Goal: Transaction & Acquisition: Obtain resource

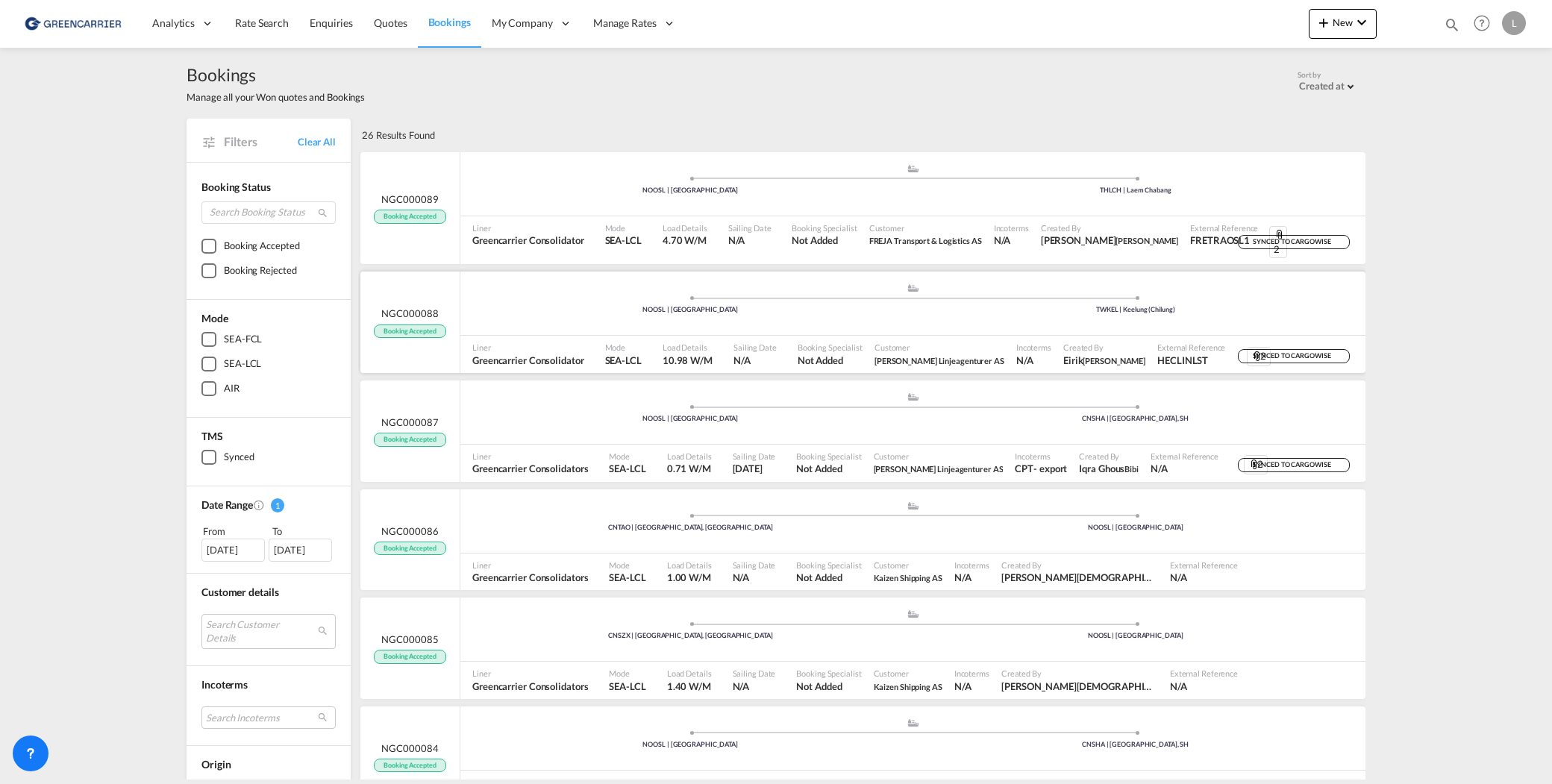
click at [879, 336] on div "Customer [PERSON_NAME] Linjeagenturer AS" at bounding box center [939, 354] width 142 height 37
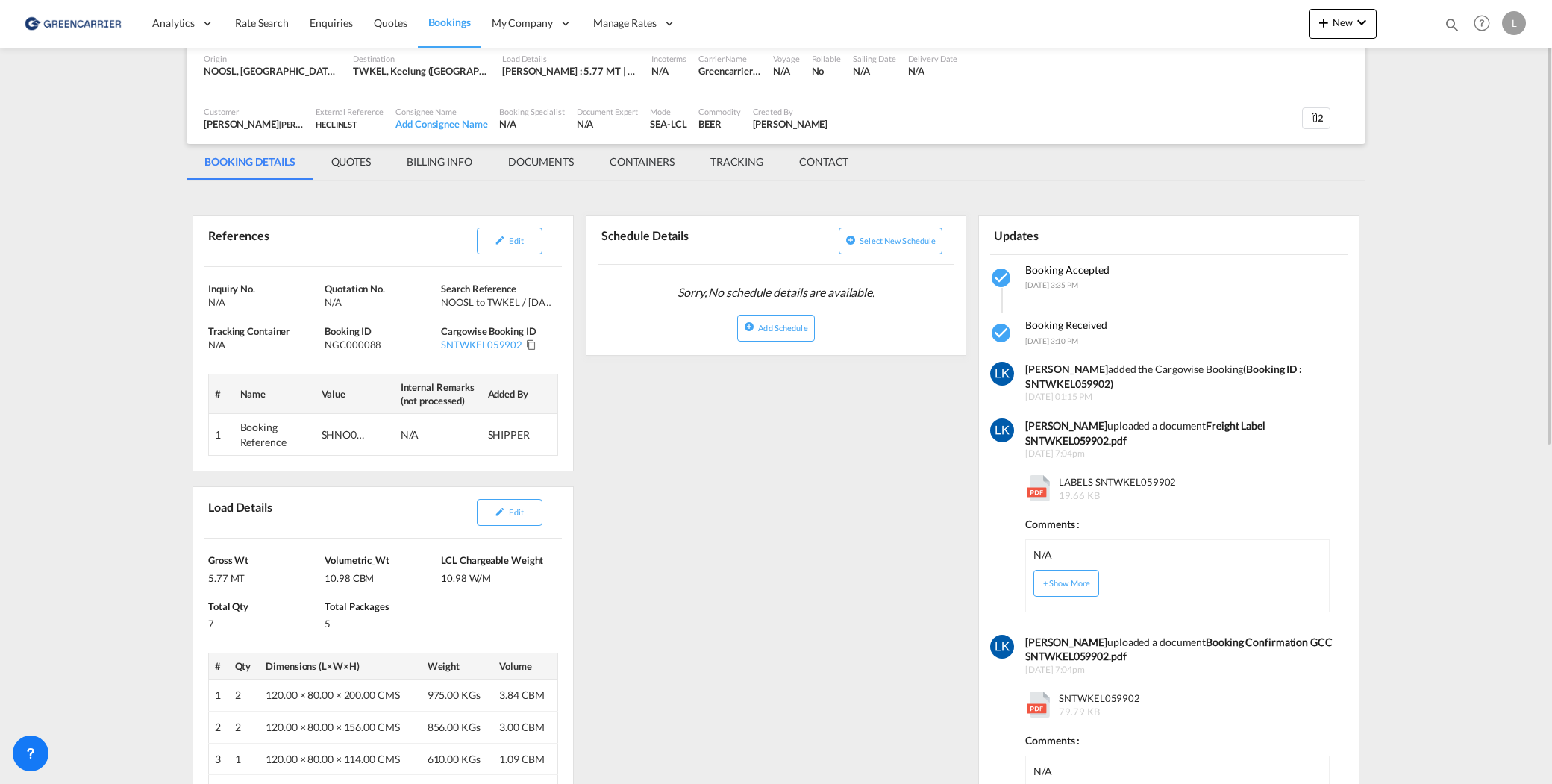
scroll to position [224, 0]
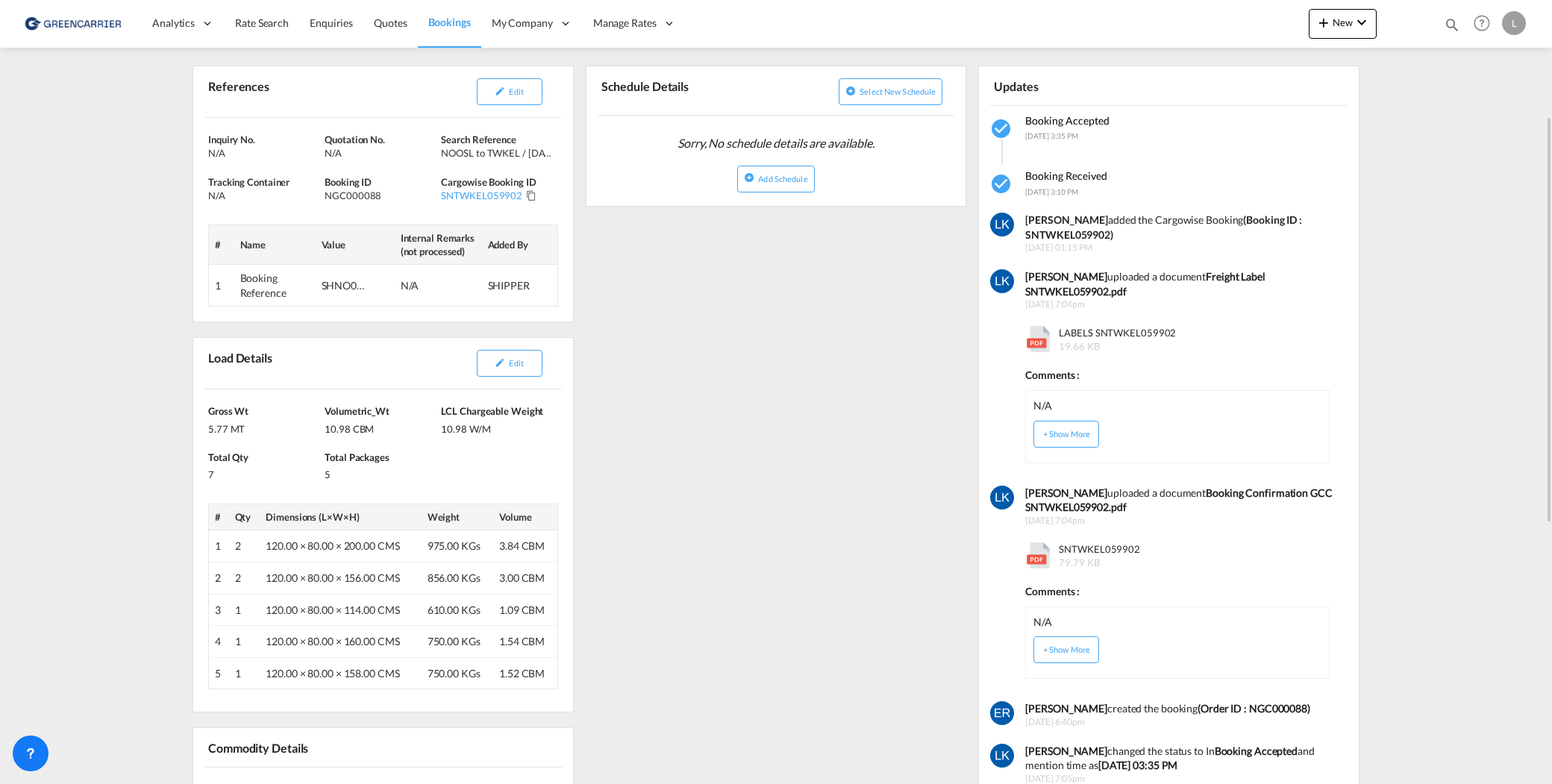
click at [1417, 234] on md-content "Analytics Reports Dashboard Rate Search Enquiries Quotes Bookings" at bounding box center [776, 392] width 1552 height 784
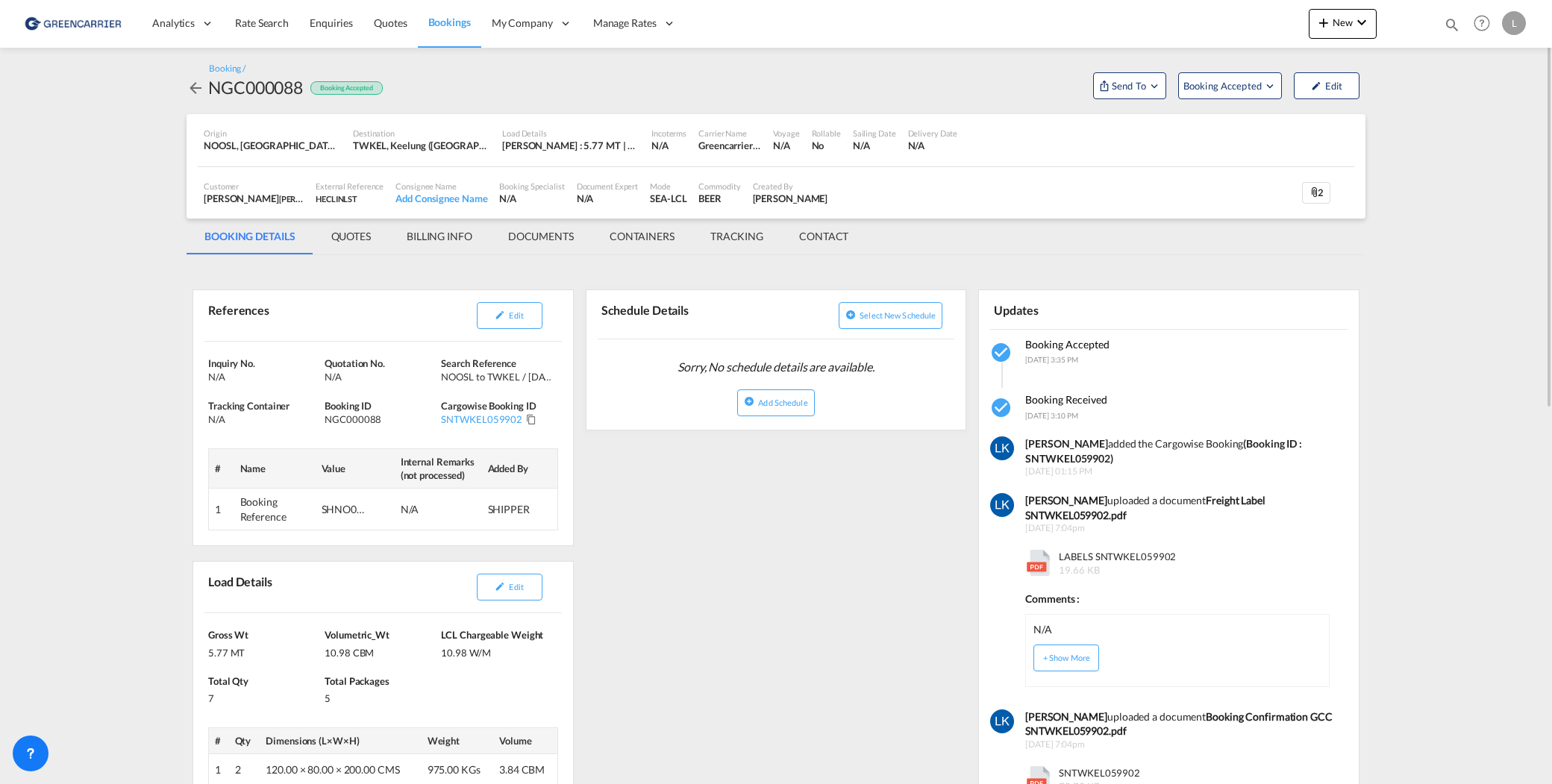
click at [278, 95] on div "NGC000088" at bounding box center [256, 87] width 95 height 24
copy div "NGC000088"
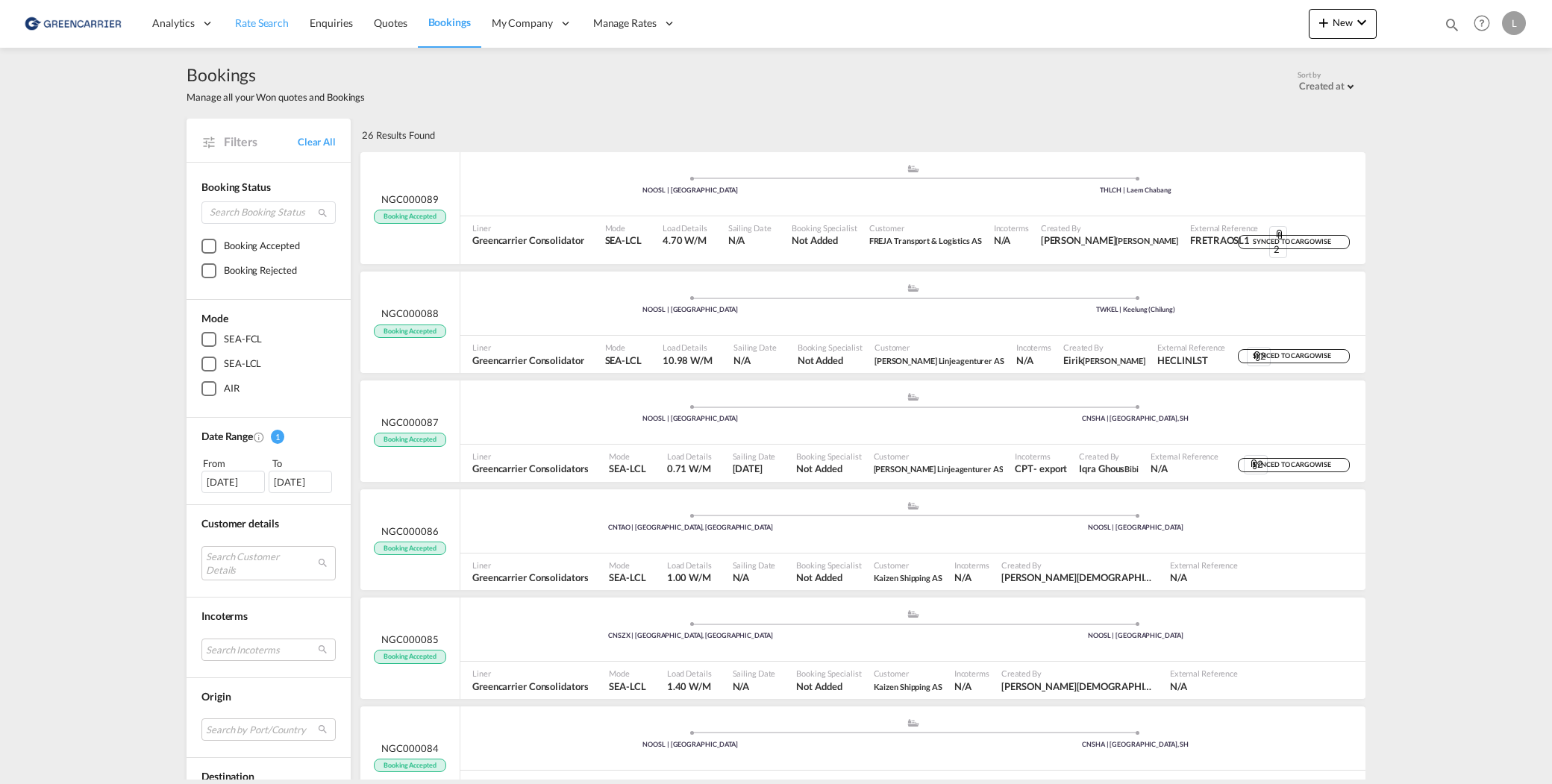
click at [261, 24] on span "Rate Search" at bounding box center [262, 23] width 54 height 12
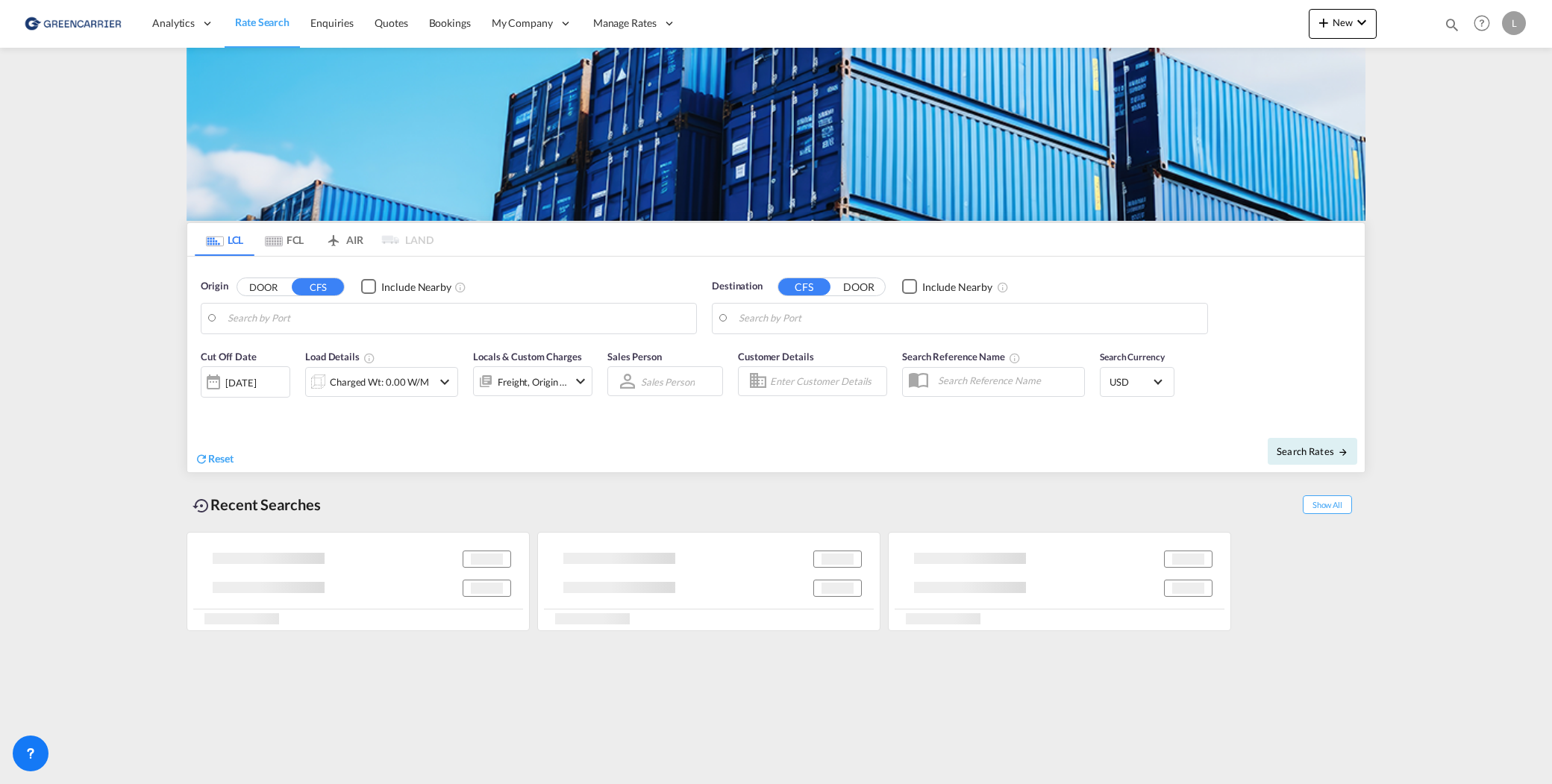
click at [329, 319] on body "Analytics Reports Dashboard Rate Search Enquiries Quotes Bookings" at bounding box center [776, 392] width 1552 height 784
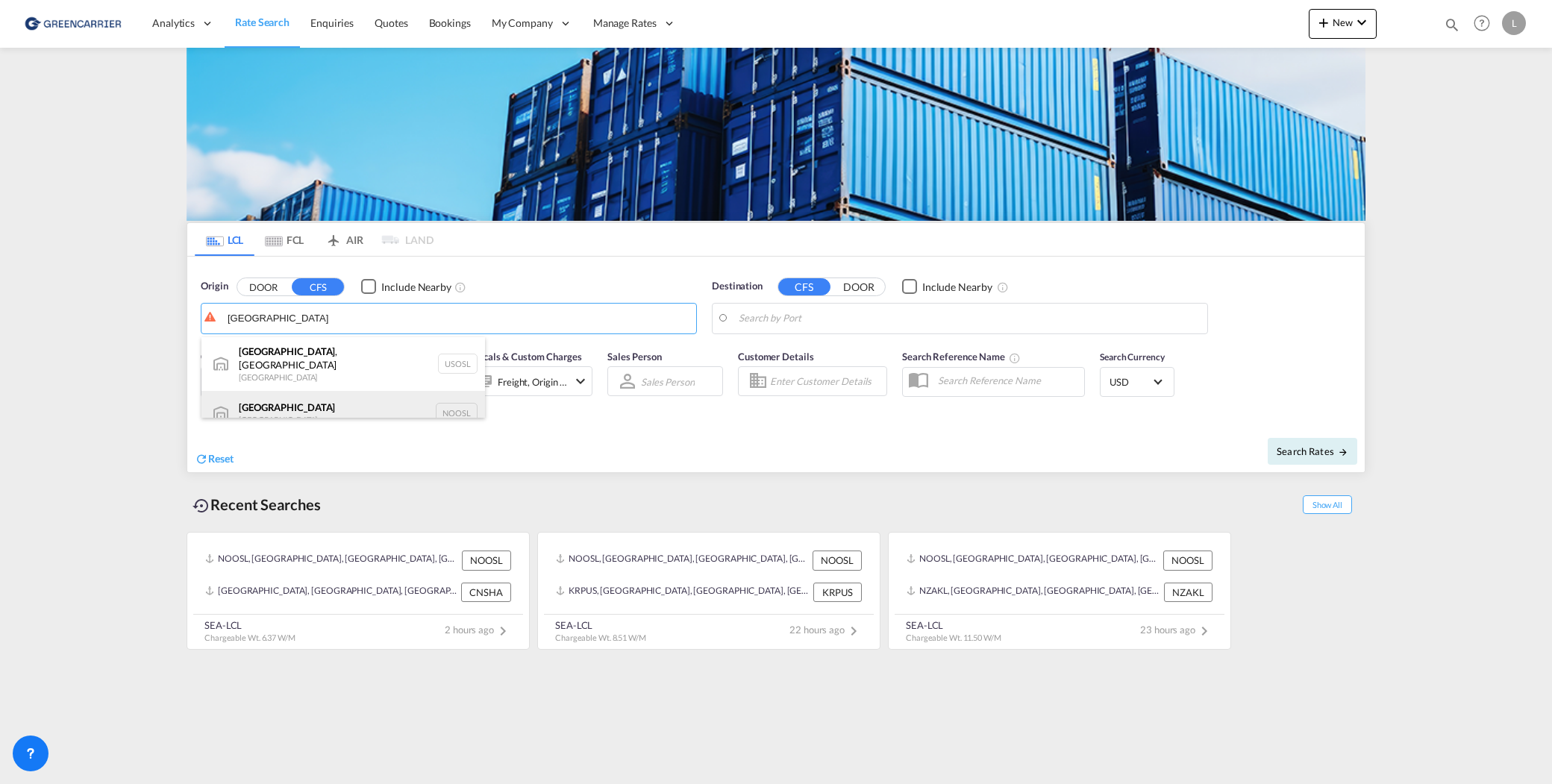
click at [314, 393] on div "Oslo Norway NOOSL" at bounding box center [344, 413] width 284 height 45
type input "Oslo, NOOSL"
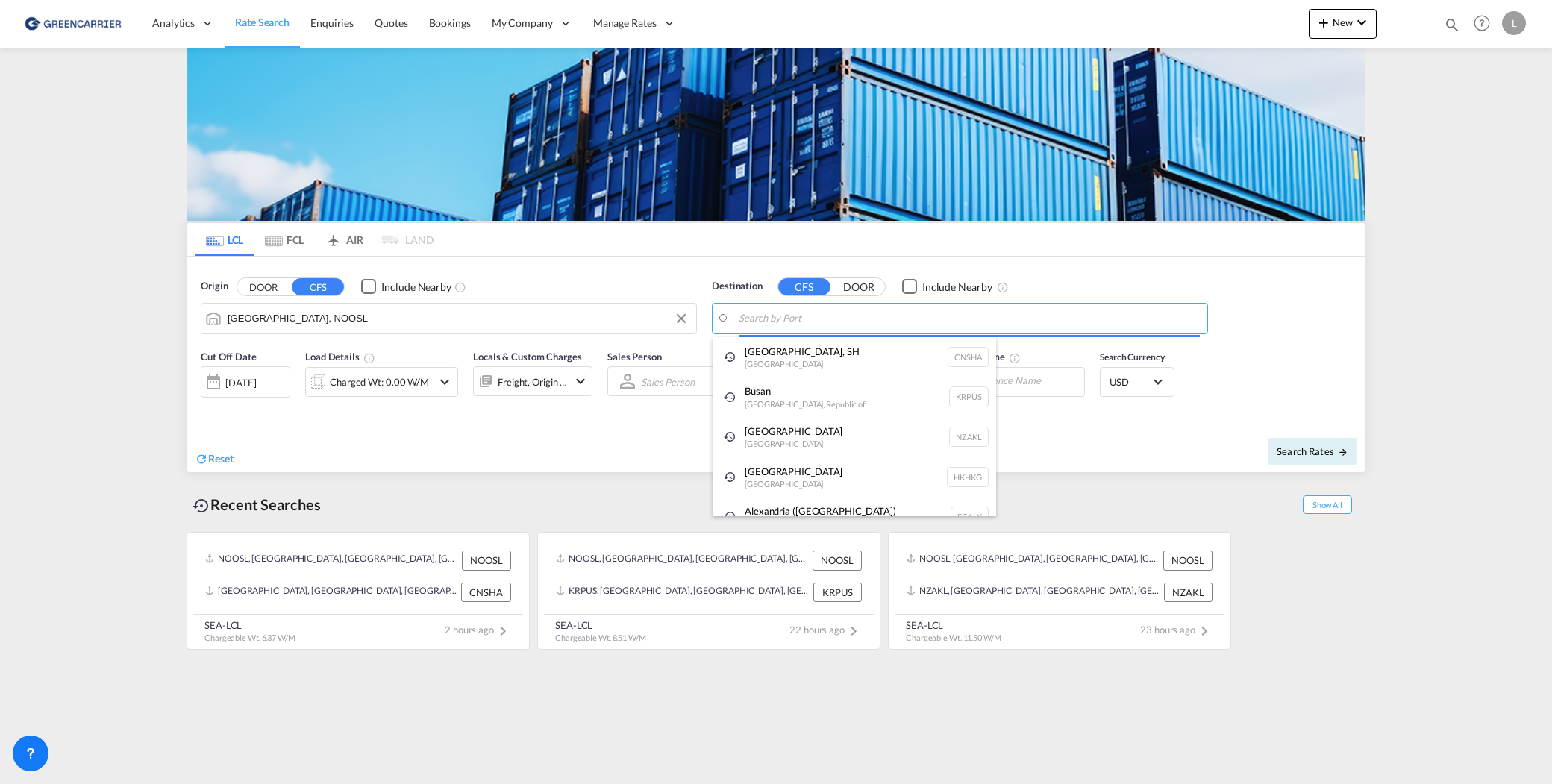
click at [908, 309] on body "Analytics Reports Dashboard Rate Search Enquiries Quotes Bookings" at bounding box center [776, 392] width 1552 height 784
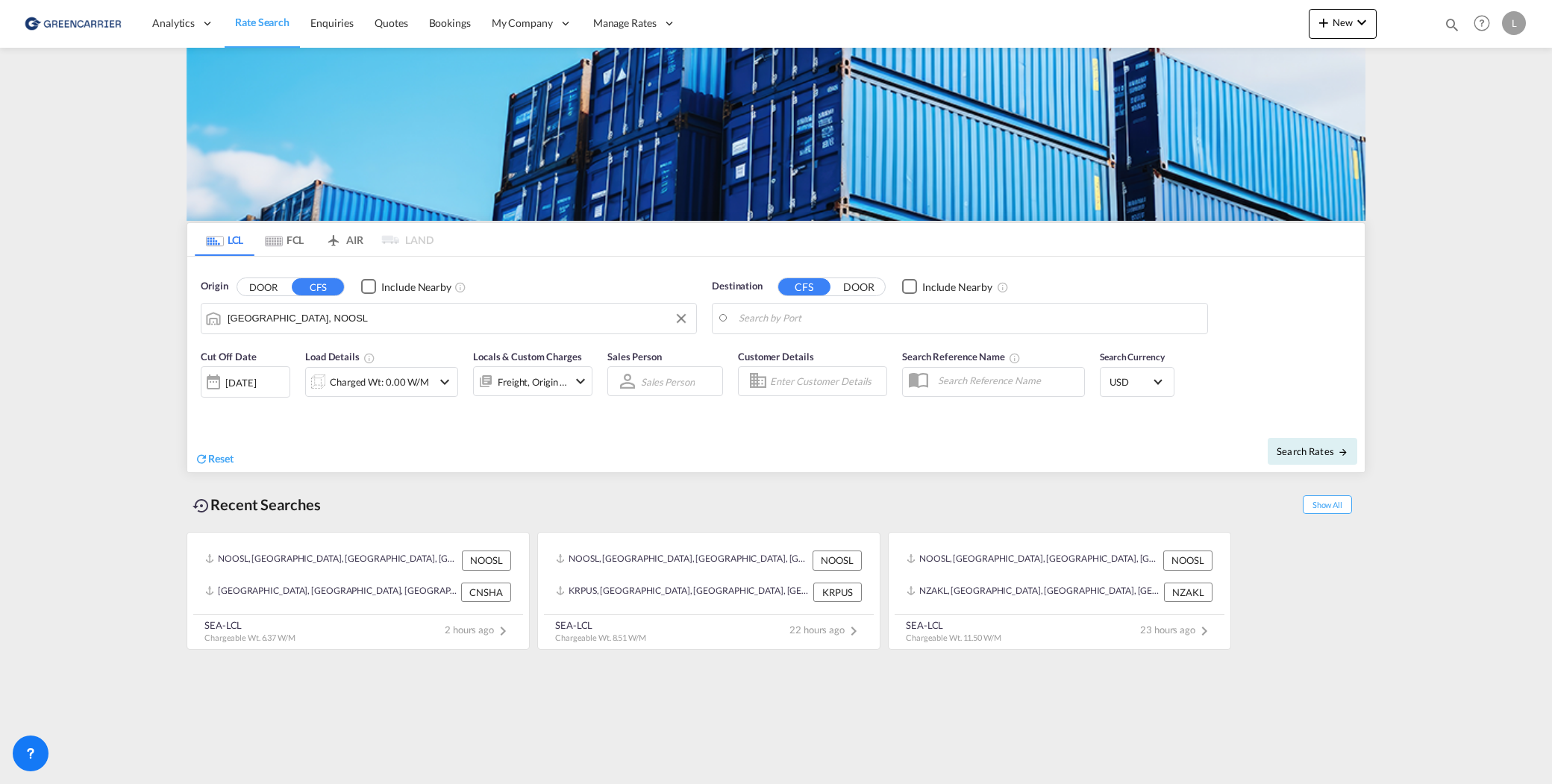
click at [825, 322] on body "Analytics Reports Dashboard Rate Search Enquiries Quotes Bookings" at bounding box center [776, 392] width 1552 height 784
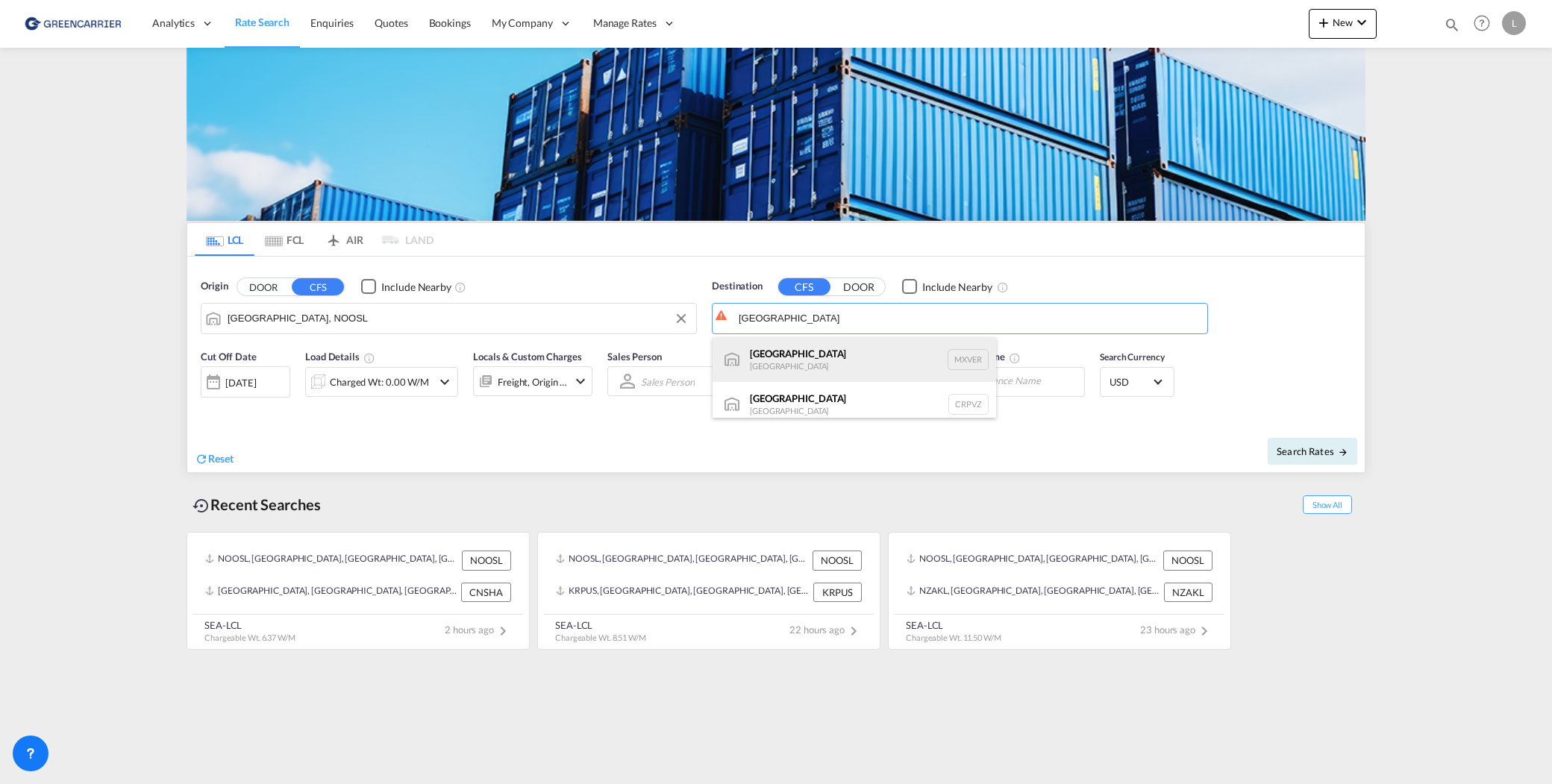
click at [825, 361] on div "Veracruz Mexico MXVER" at bounding box center [855, 359] width 284 height 45
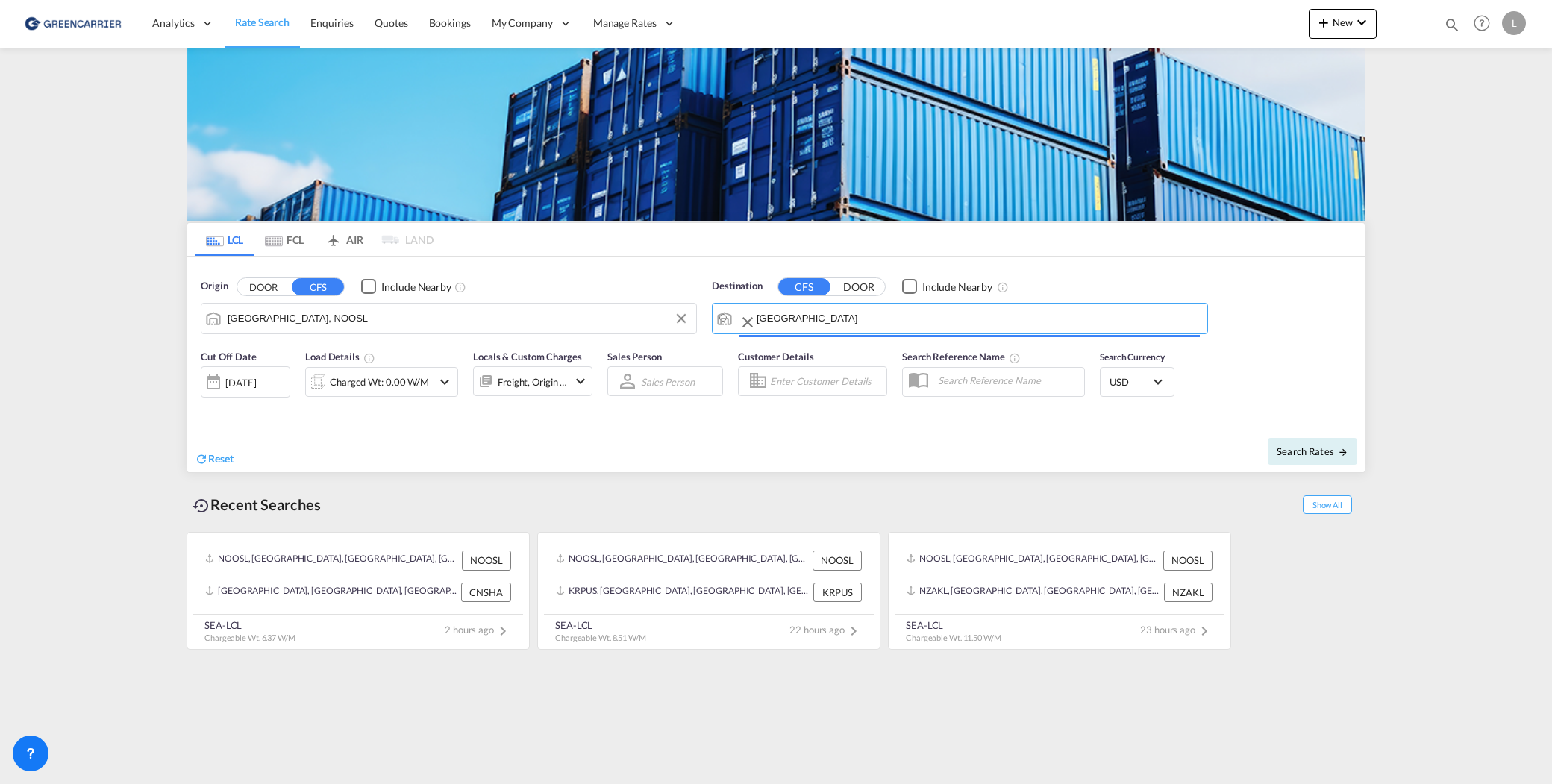
type input "Veracruz, MXVER"
click at [357, 384] on div "Charged Wt: 0.00 W/M" at bounding box center [379, 382] width 100 height 21
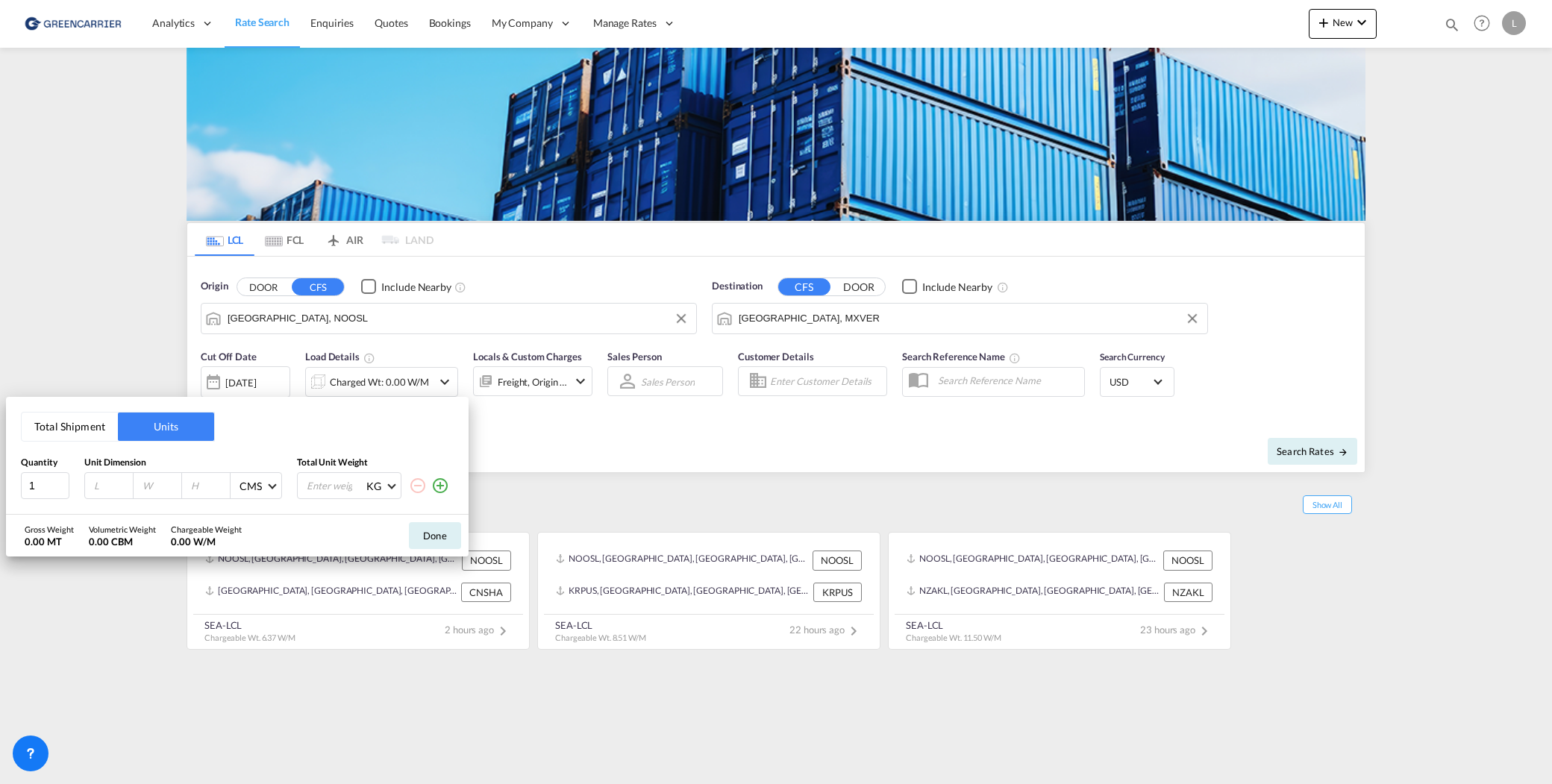
click at [110, 485] on input "number" at bounding box center [113, 485] width 41 height 13
type input "186"
type input "80"
type input "90"
type input "190"
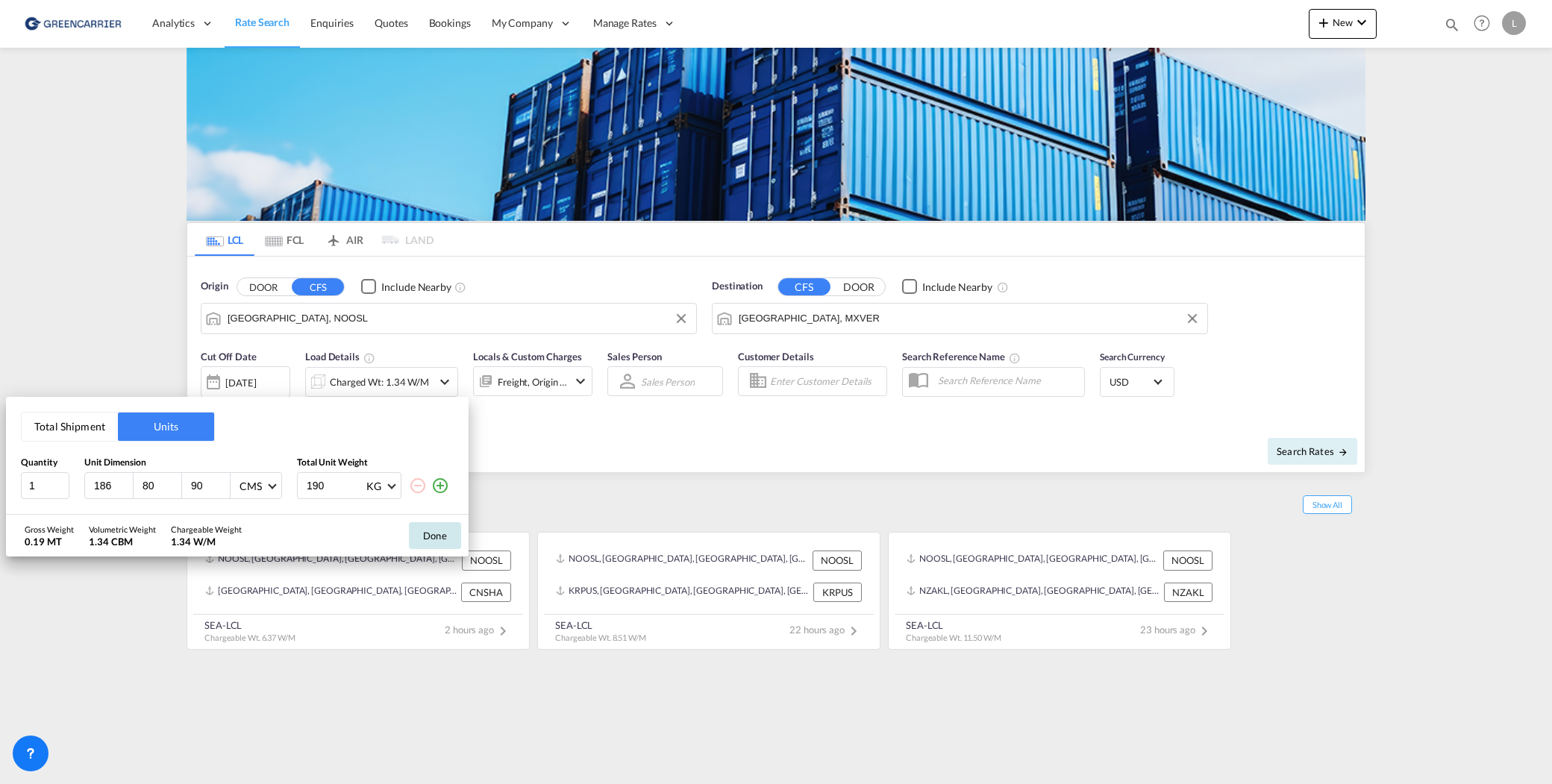
click at [425, 527] on button "Done" at bounding box center [434, 536] width 52 height 26
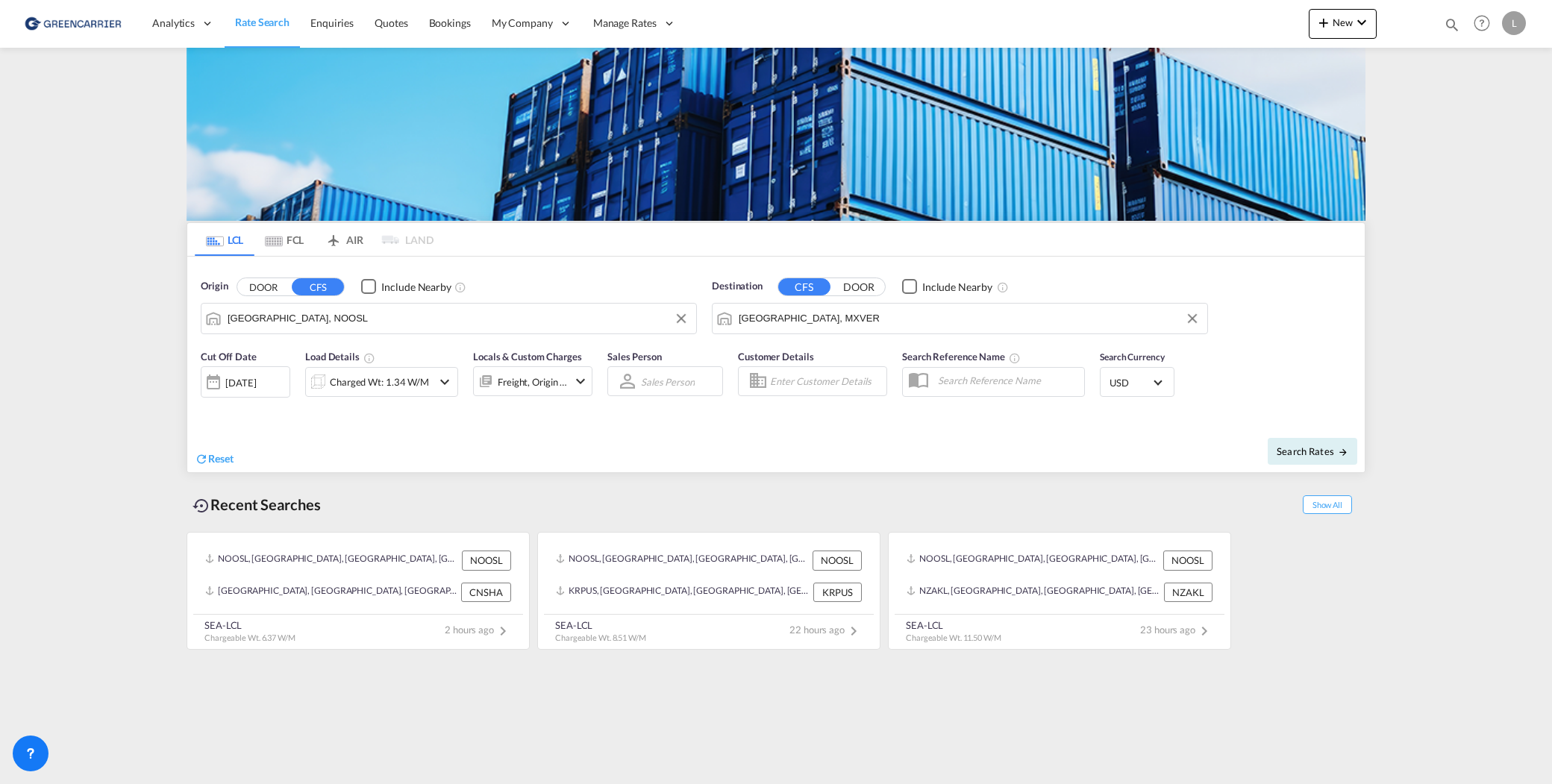
click at [1139, 391] on md-select-value "USD" at bounding box center [1137, 382] width 58 height 21
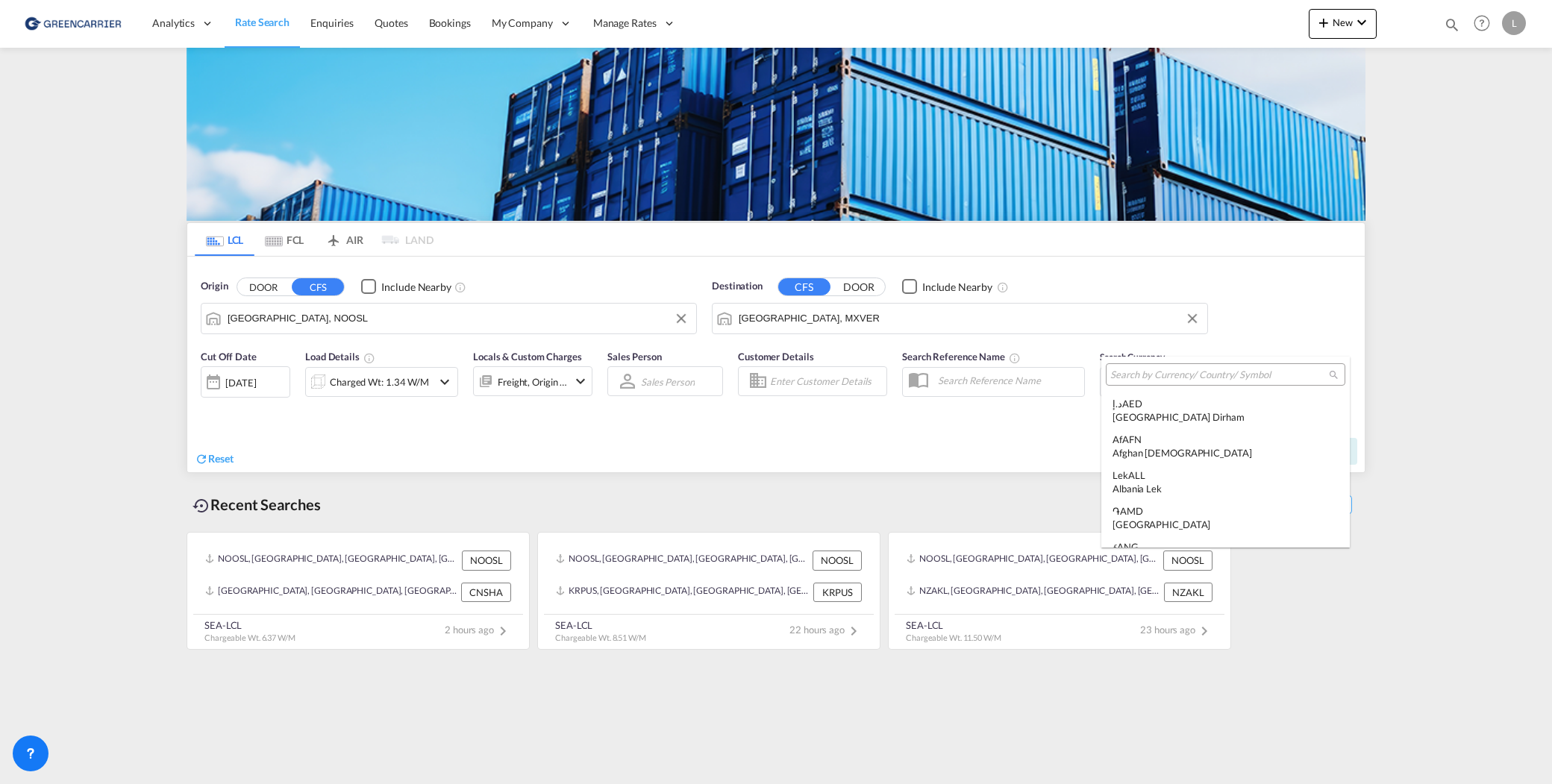
scroll to position [5149, 0]
click at [1143, 376] on input "search" at bounding box center [1220, 374] width 219 height 13
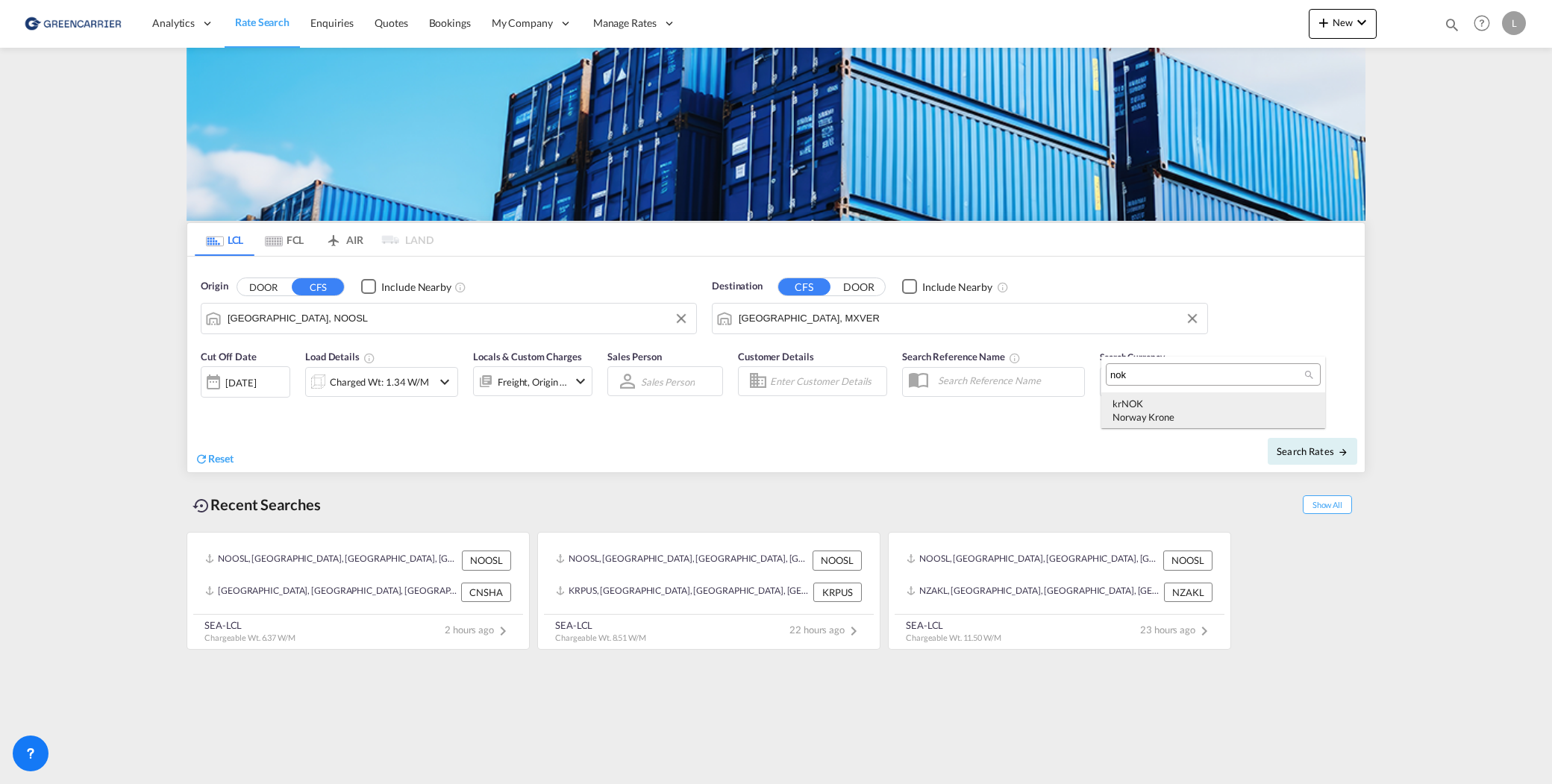
type input "nok"
click at [1161, 411] on div "Norway Krone" at bounding box center [1213, 417] width 202 height 13
click at [1272, 445] on button "Search Rates" at bounding box center [1313, 451] width 90 height 26
type input "NOOSL to MXVER / 9 Oct 2025"
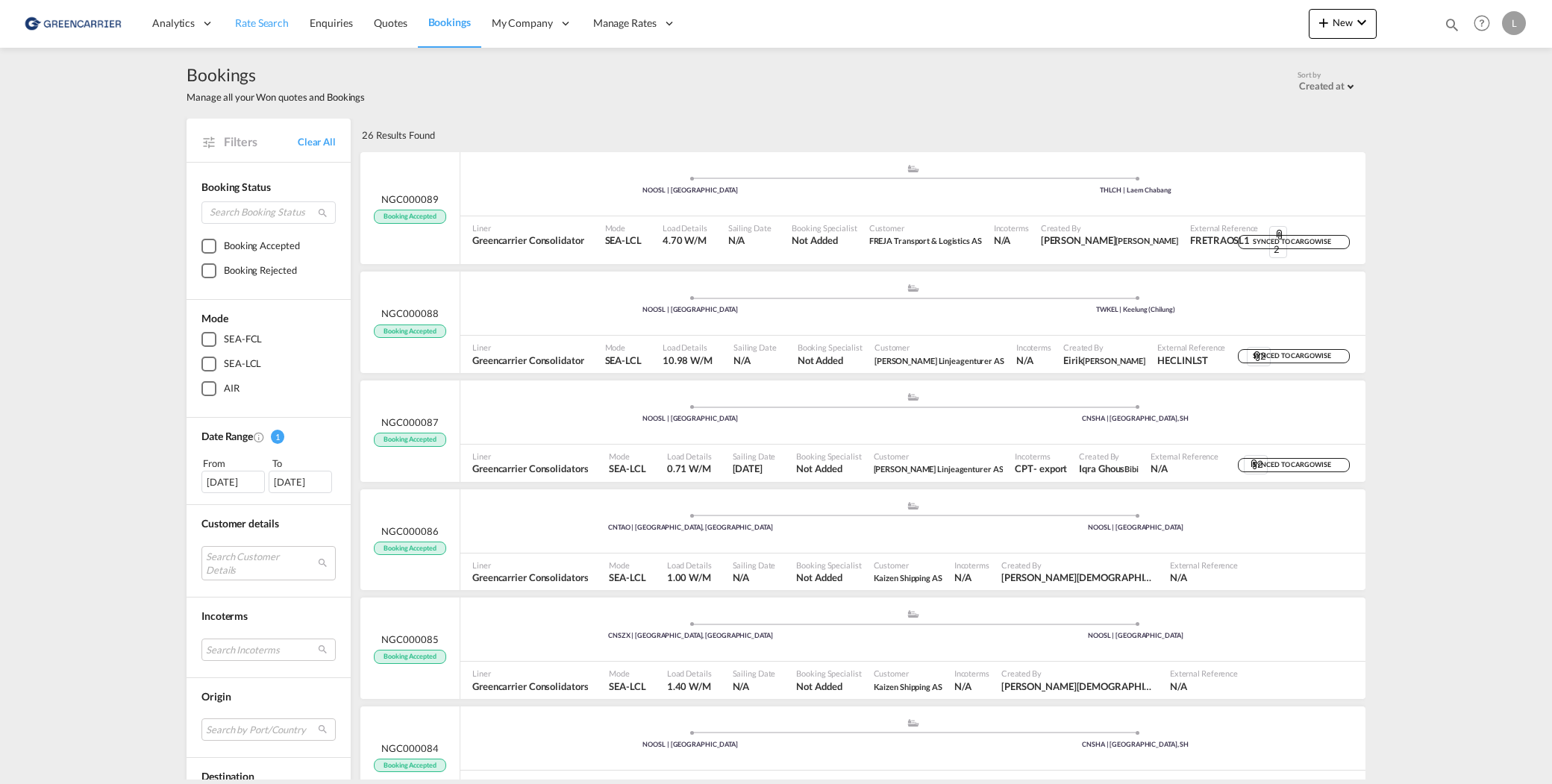
click at [273, 24] on span "Rate Search" at bounding box center [262, 23] width 54 height 12
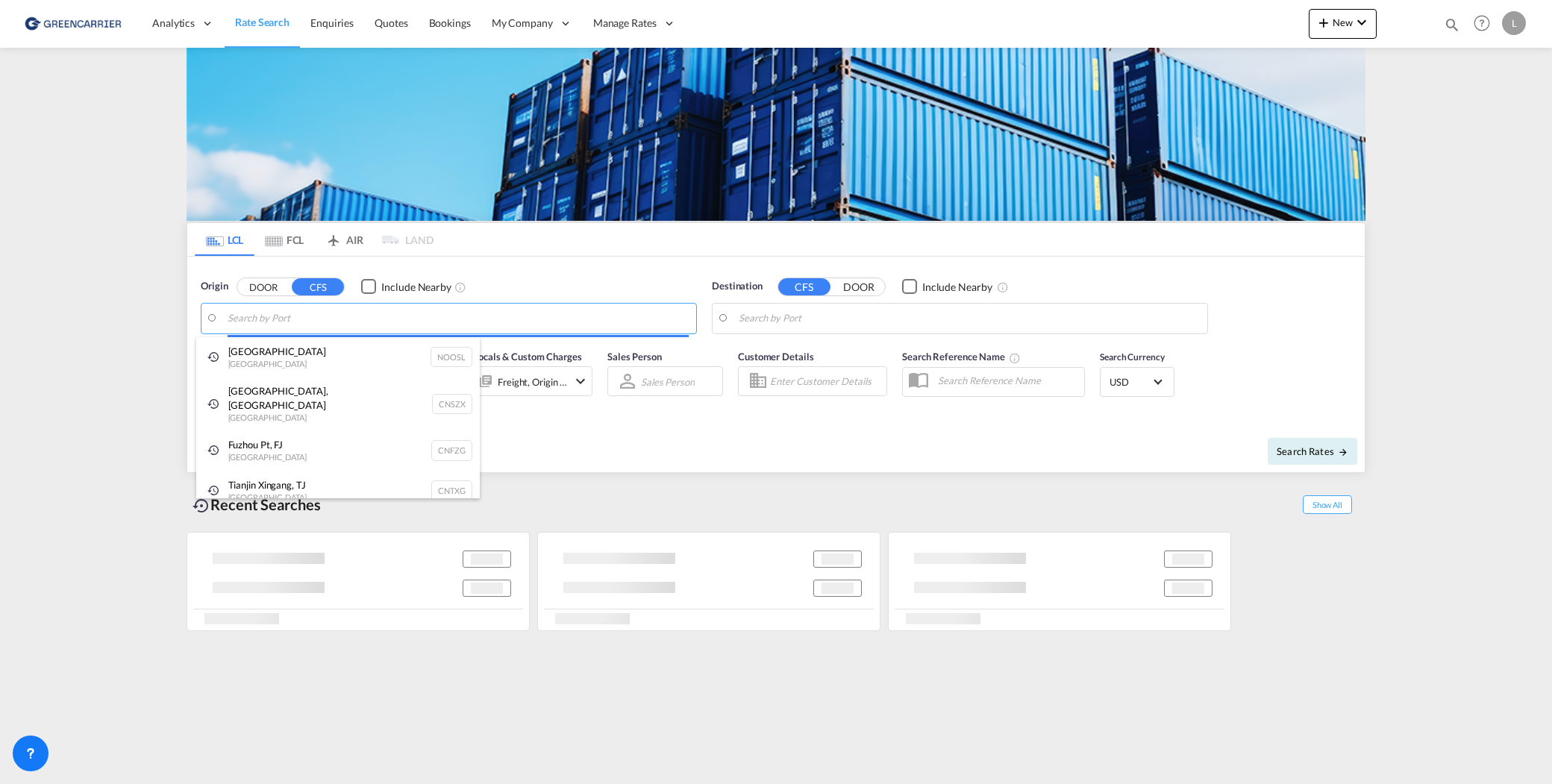
click at [281, 322] on body "Analytics Reports Dashboard Rate Search Enquiries Quotes Bookings" at bounding box center [776, 392] width 1552 height 784
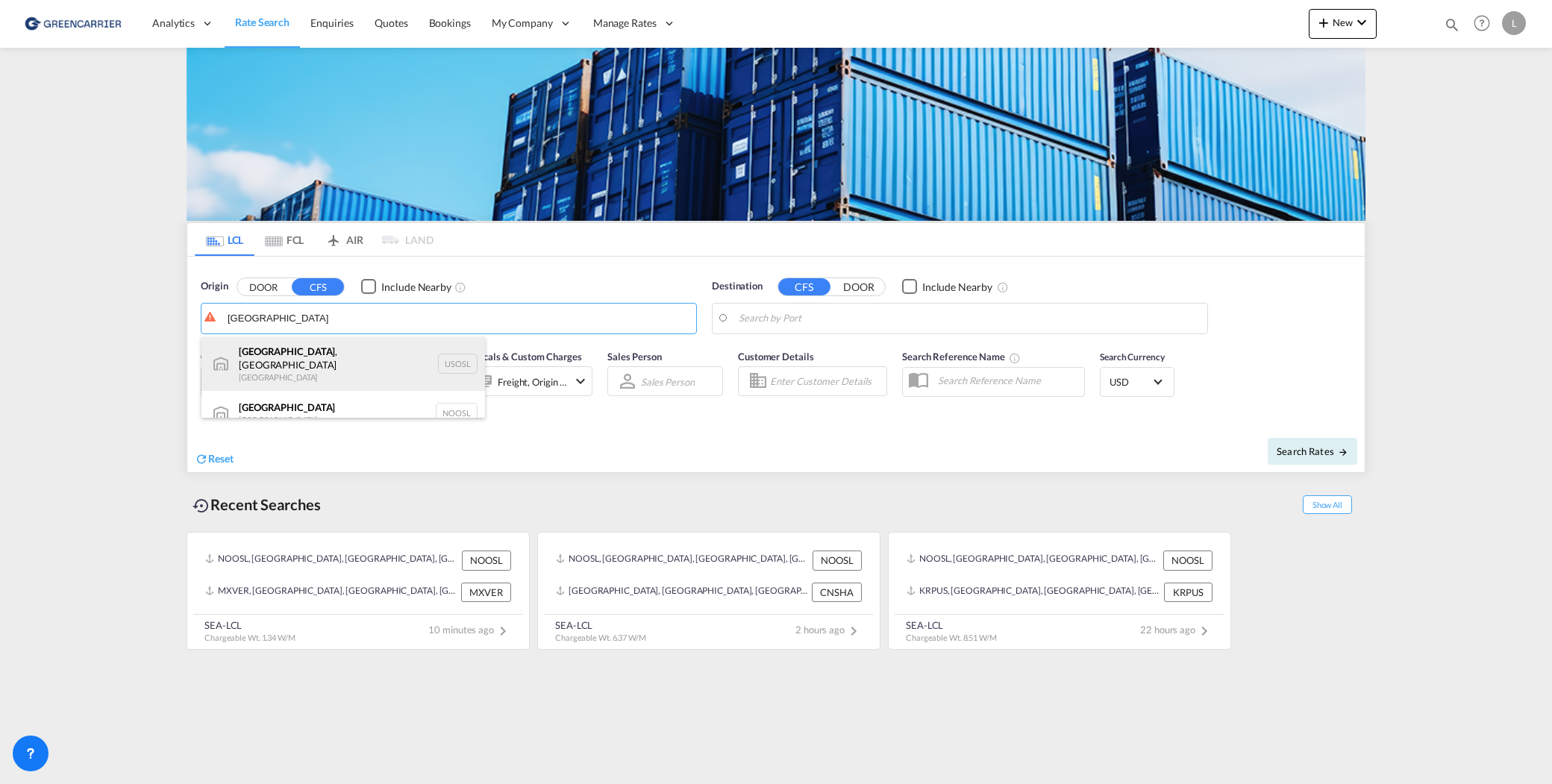
click at [304, 359] on div "Oslo , MN United States USOSL" at bounding box center [344, 364] width 284 height 54
click at [269, 391] on div "Oslo Norway NOOSL" at bounding box center [344, 413] width 284 height 45
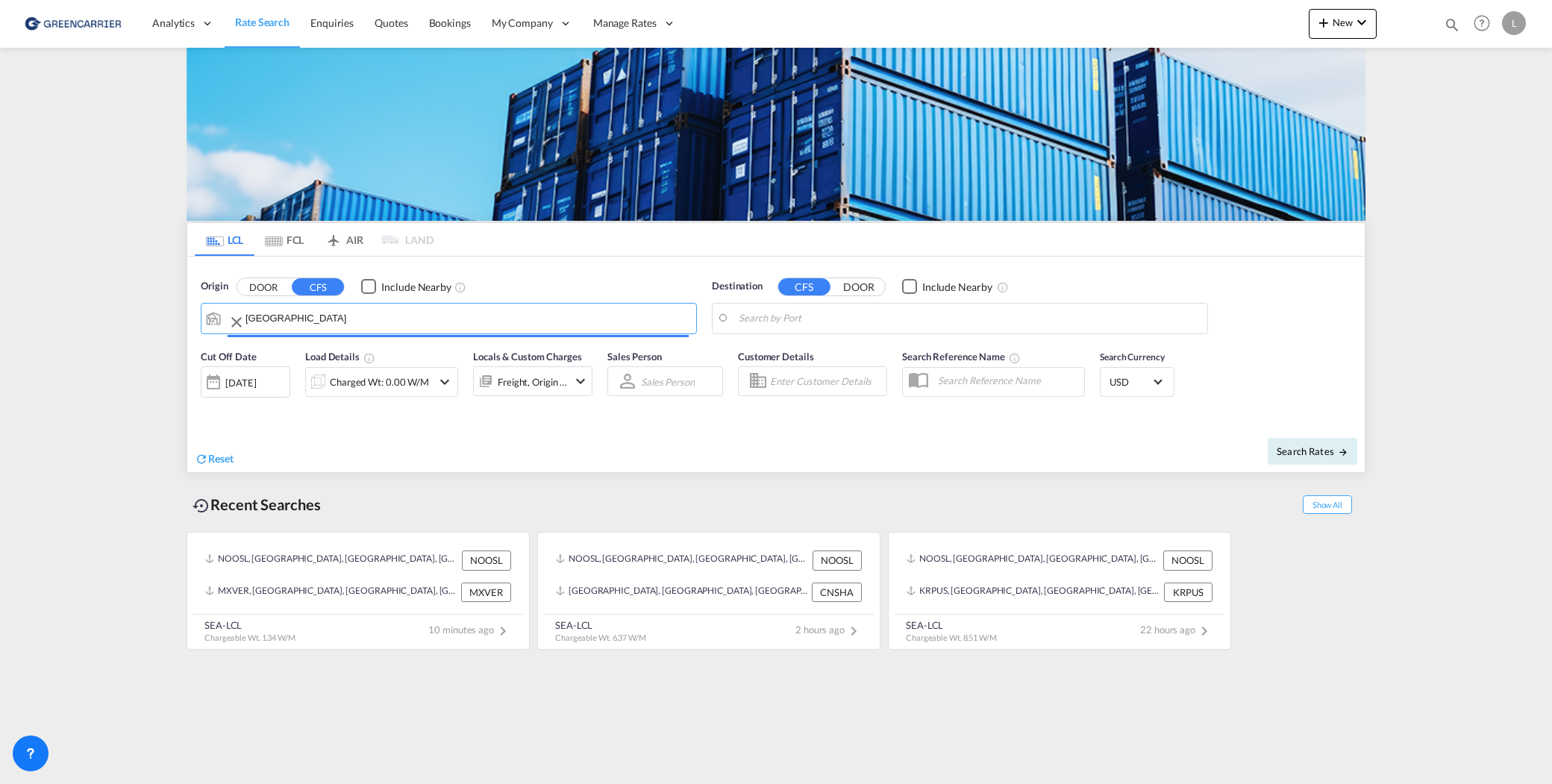
type input "Oslo, NOOSL"
click at [971, 336] on md-autocomplete-wrap at bounding box center [969, 322] width 461 height 30
click at [968, 328] on body "Analytics Reports Dashboard Rate Search Enquiries Quotes Bookings" at bounding box center [776, 392] width 1552 height 784
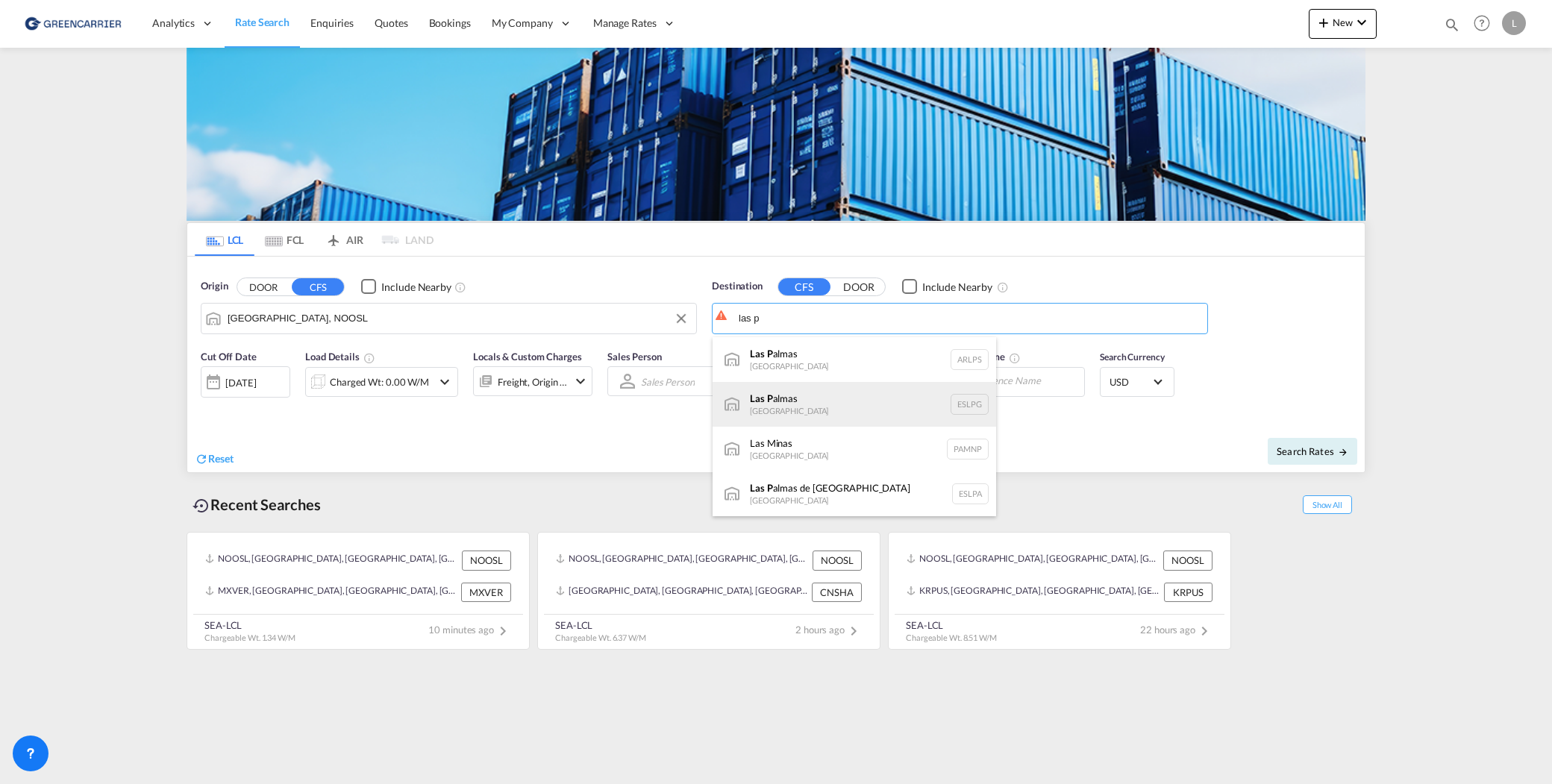
click at [876, 397] on div "Las P almas Spain ESLPG" at bounding box center [855, 404] width 284 height 45
type input "Las Palmas, ESLPG"
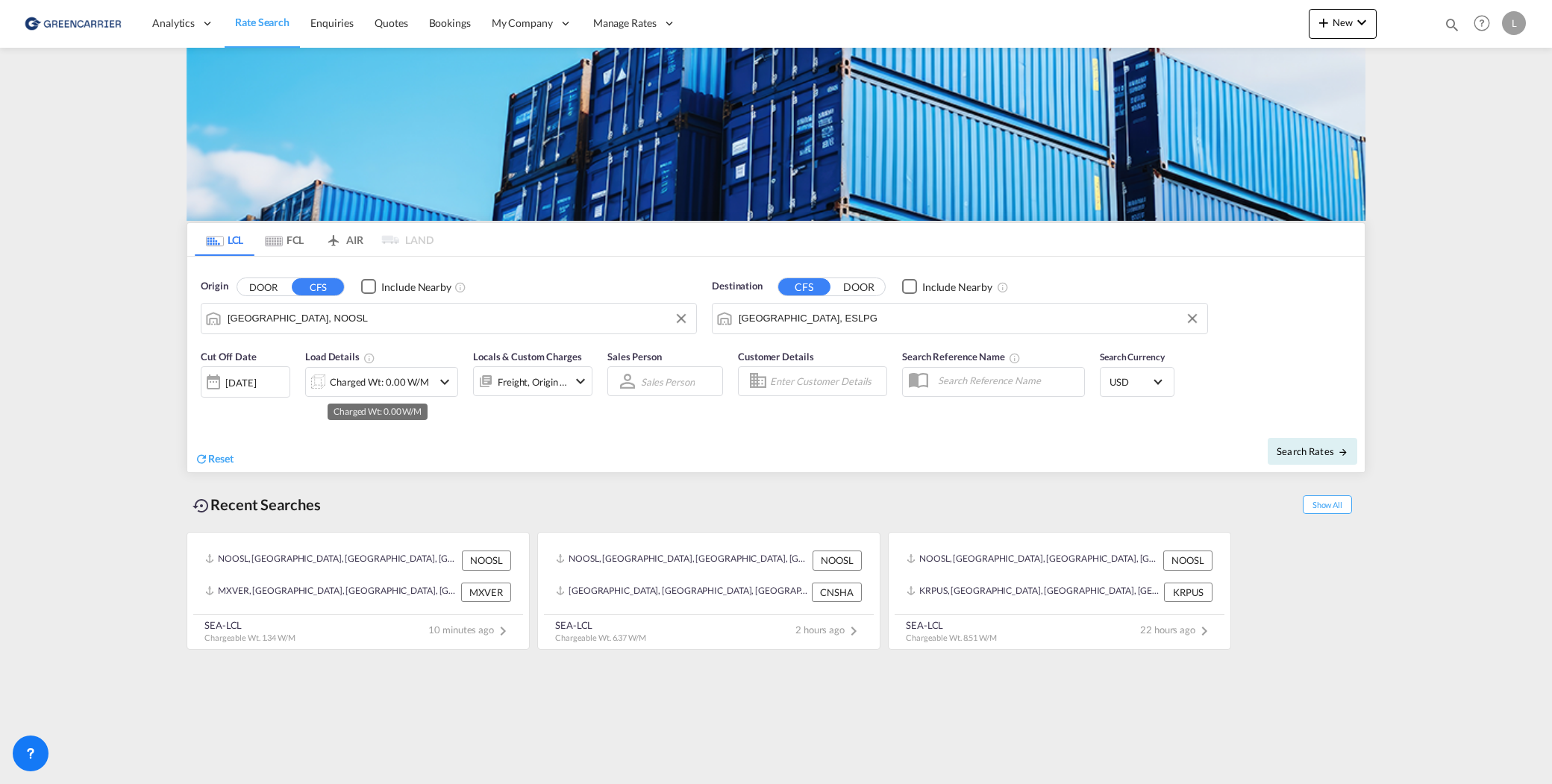
click at [348, 382] on div "Charged Wt: 0.00 W/M" at bounding box center [379, 382] width 100 height 21
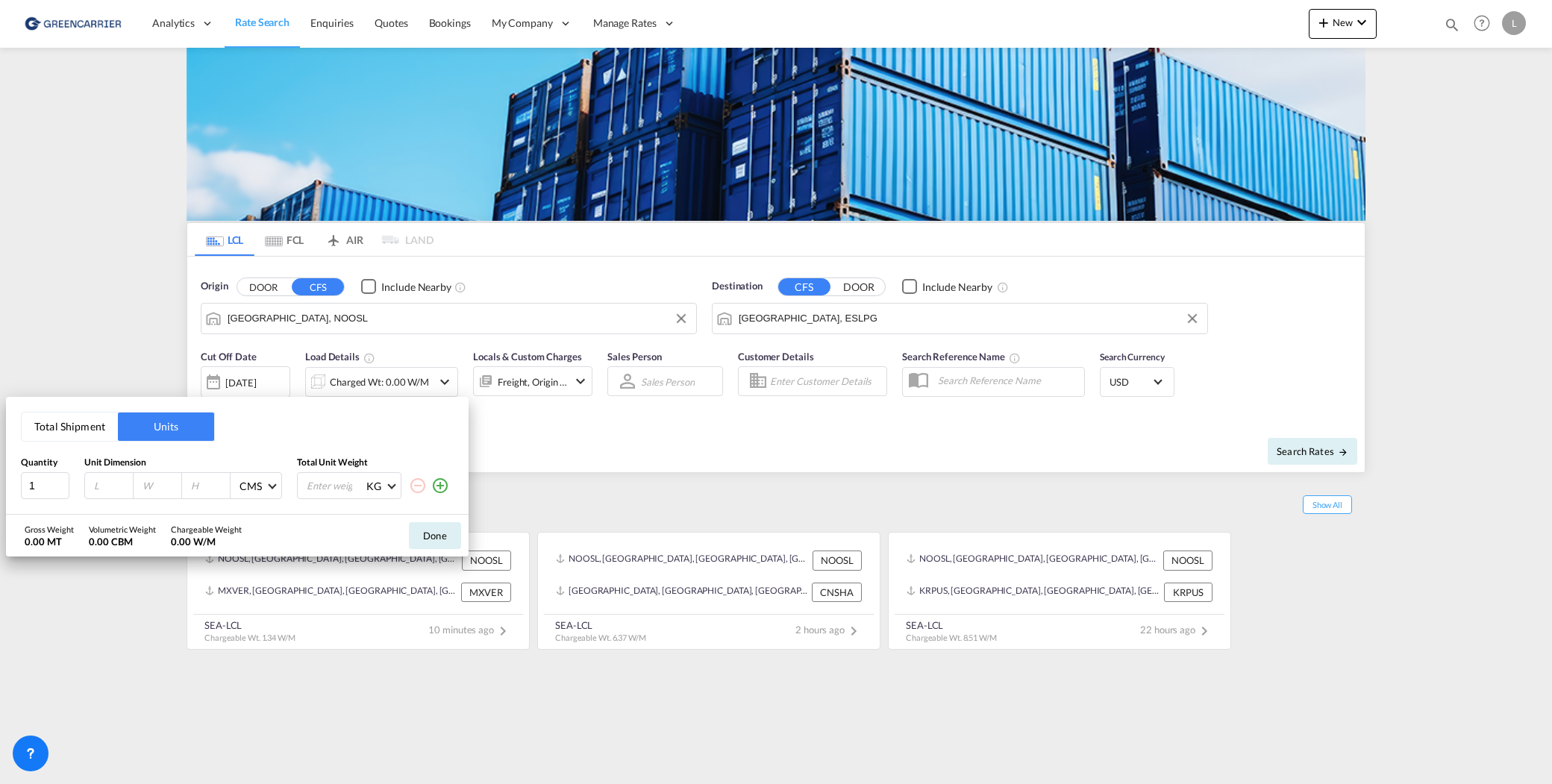
click at [85, 432] on button "Total Shipment" at bounding box center [70, 426] width 96 height 28
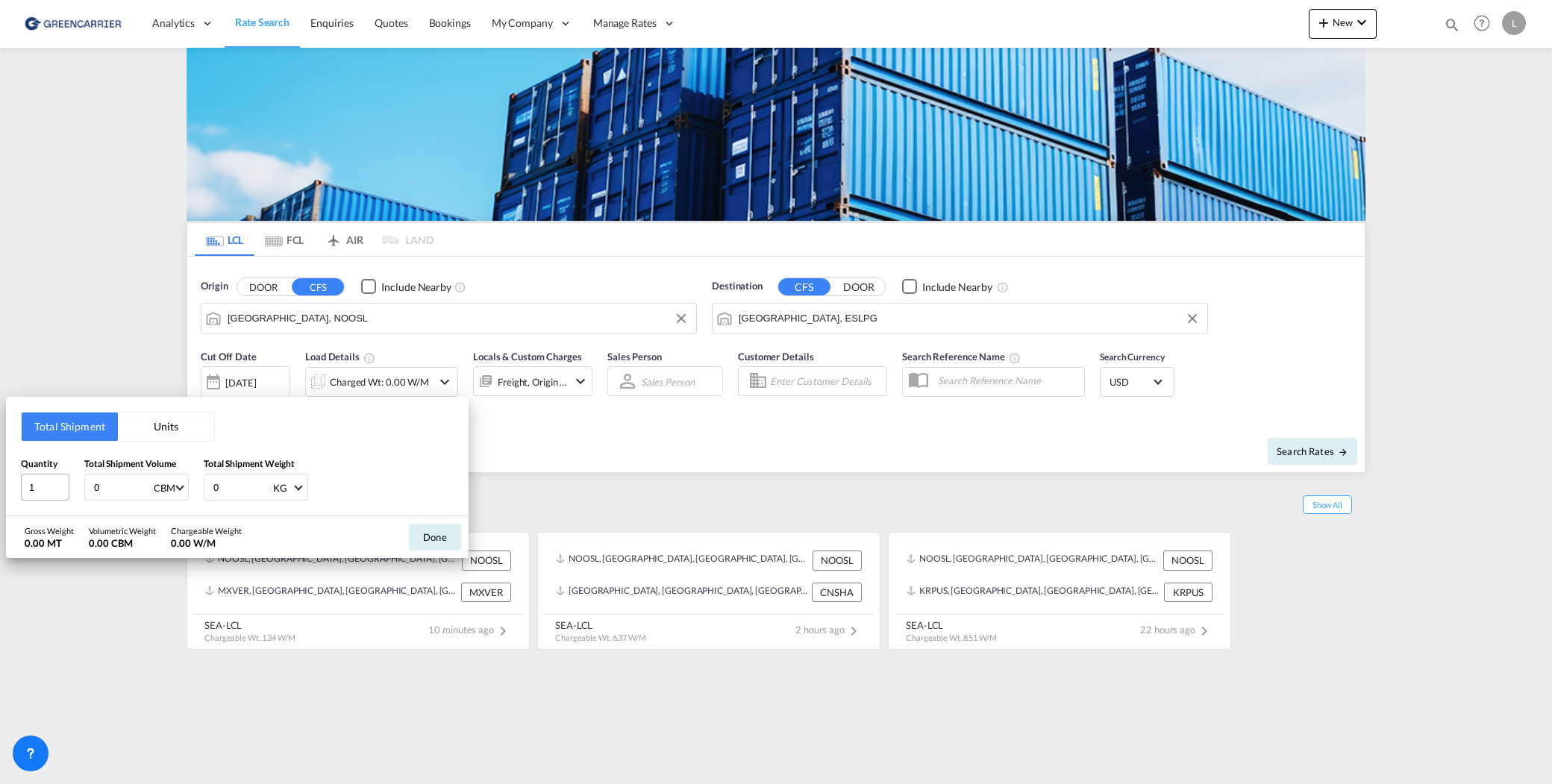
drag, startPoint x: 78, startPoint y: 482, endPoint x: 46, endPoint y: 482, distance: 32.0
click at [46, 482] on div "Quantity 1 Total Shipment Volume 0 CBM CBM CFT Total Shipment Weight 0 KG KG LB" at bounding box center [237, 478] width 433 height 45
type input "1"
type input "1000"
click at [424, 547] on button "Done" at bounding box center [434, 536] width 52 height 26
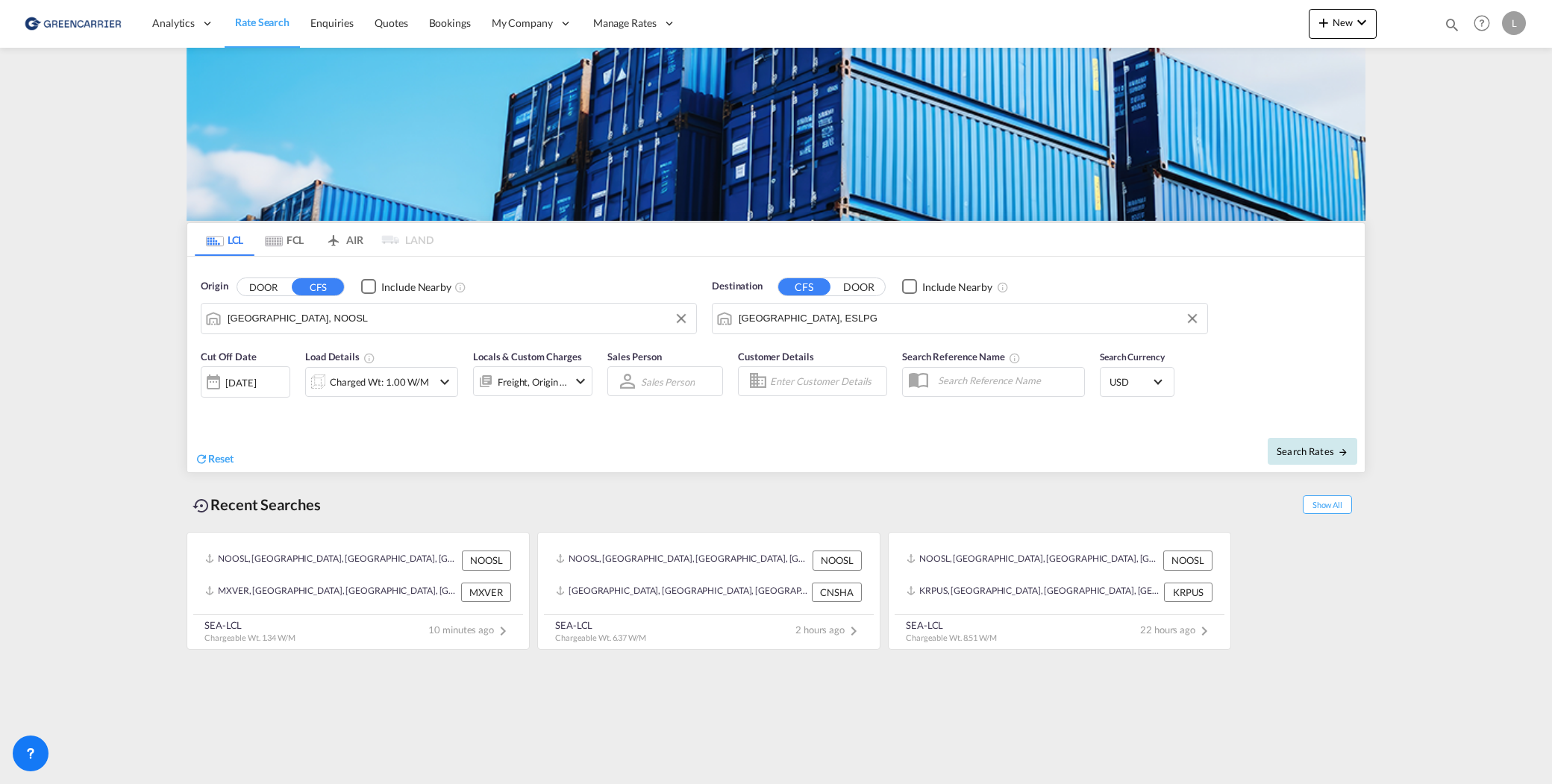
drag, startPoint x: 1267, startPoint y: 440, endPoint x: 1293, endPoint y: 454, distance: 29.5
click at [1277, 445] on div "Search Rates" at bounding box center [1073, 451] width 585 height 42
click at [1293, 454] on span "Search Rates" at bounding box center [1312, 451] width 71 height 12
type input "NOOSL to ESLPG / 9 Oct 2025"
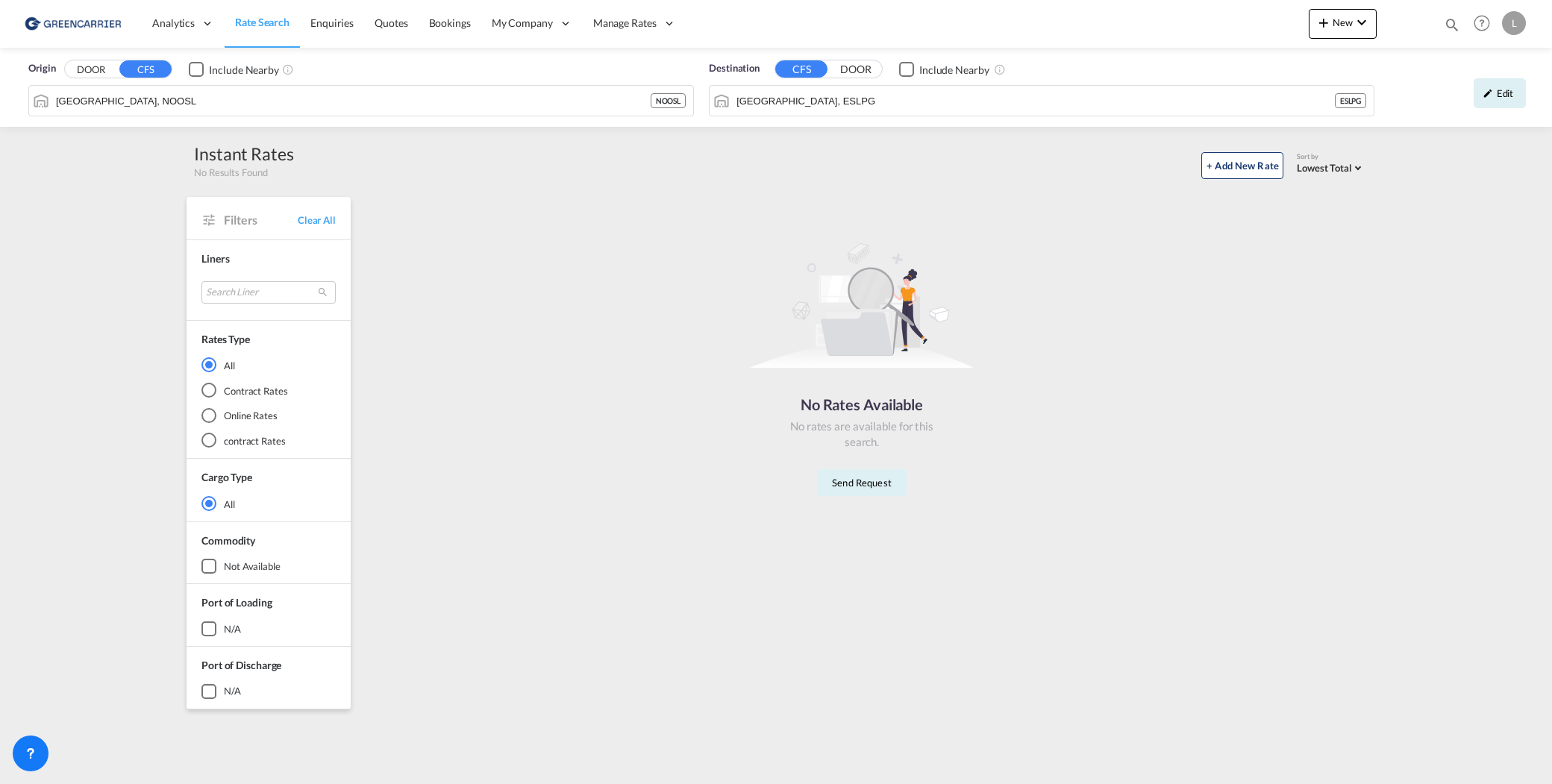
click at [1407, 374] on div "Origin DOOR CFS Include Nearby Oslo, NOOSL NOOSL Destination CFS DOOR Include N…" at bounding box center [776, 381] width 1552 height 669
